Goal: Navigation & Orientation: Find specific page/section

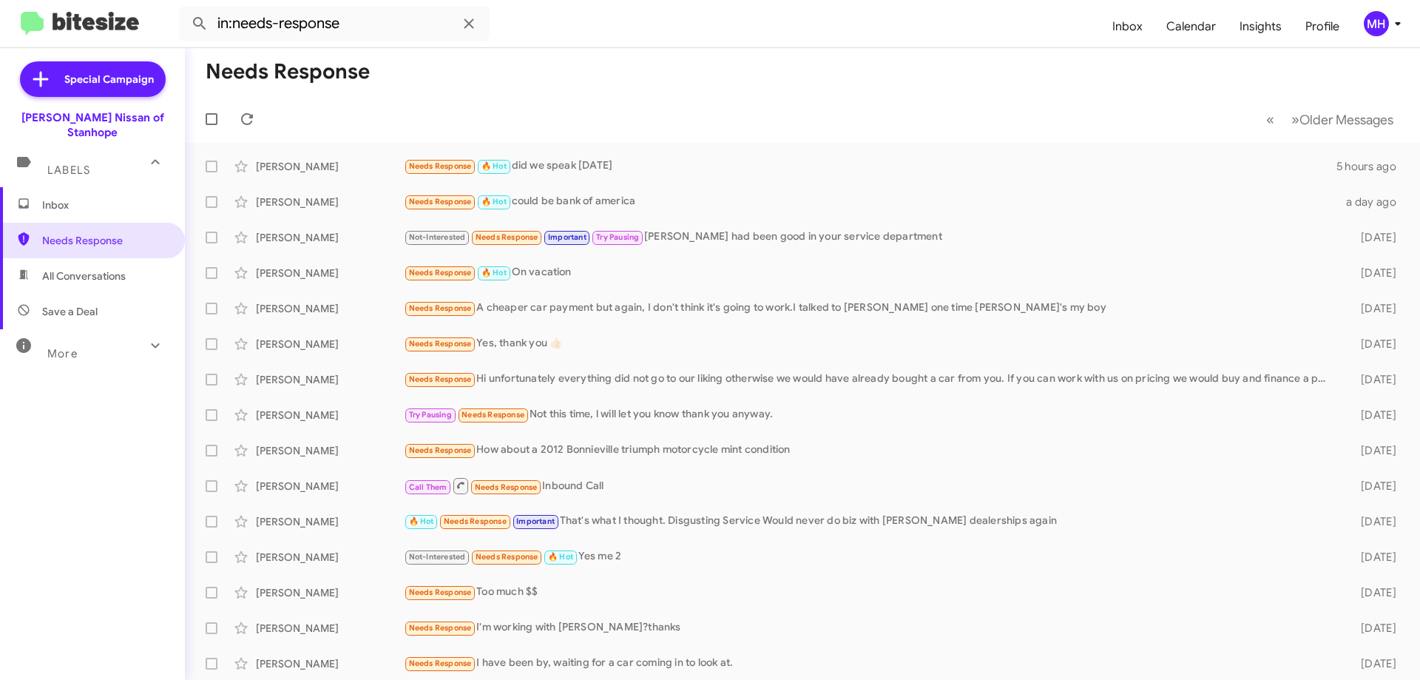
click at [104, 198] on span "Inbox" at bounding box center [105, 205] width 126 height 15
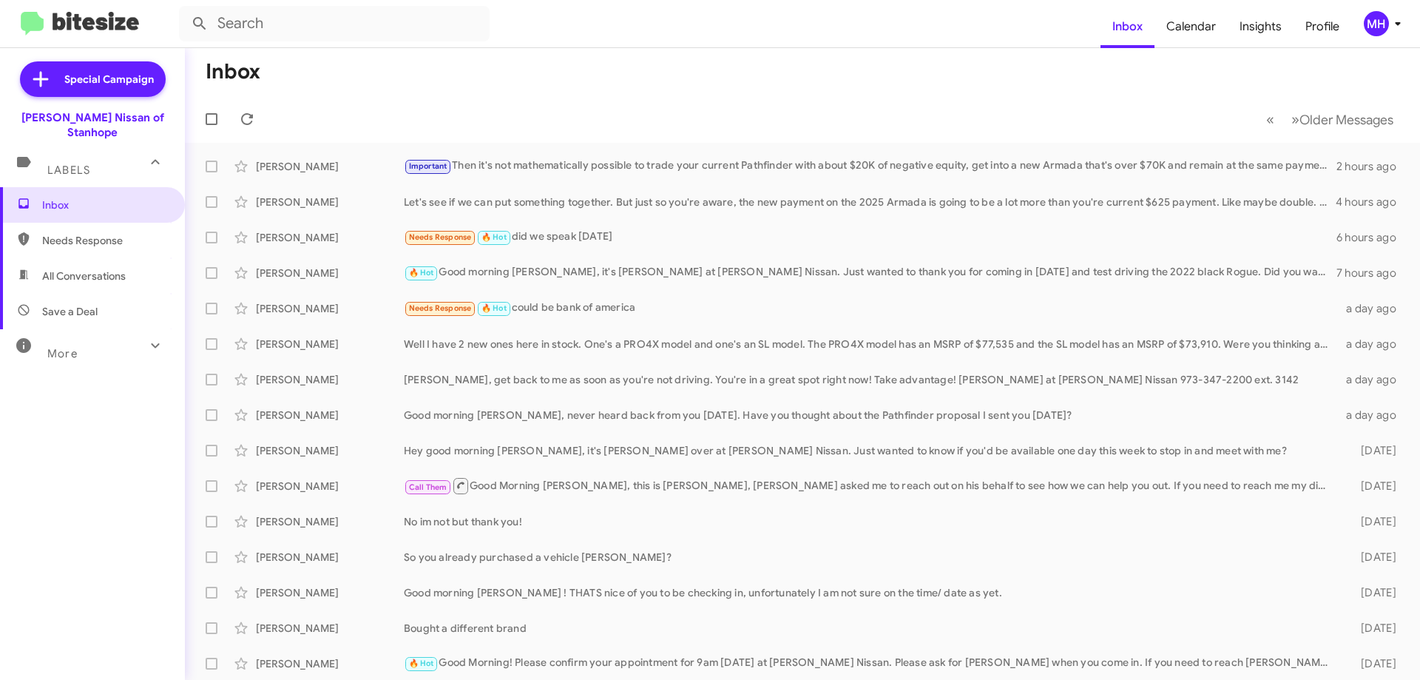
click at [84, 233] on span "Needs Response" at bounding box center [105, 240] width 126 height 15
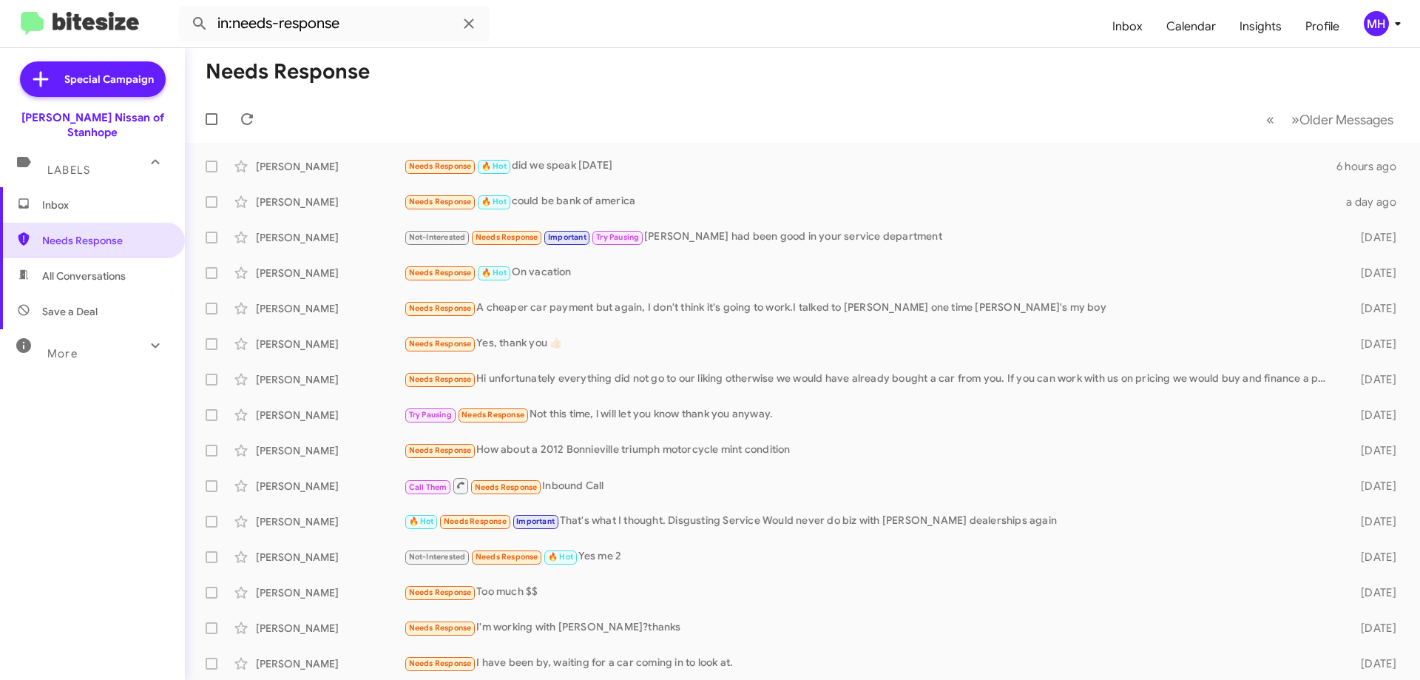
click at [72, 269] on span "All Conversations" at bounding box center [84, 276] width 84 height 15
type input "in:all-conversations"
